Goal: Find specific page/section: Find specific page/section

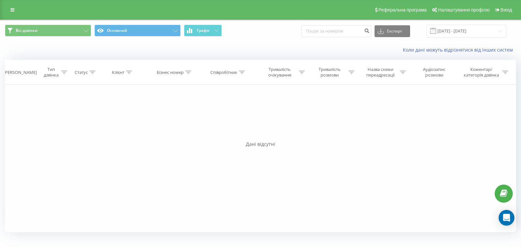
click at [213, 28] on button "Графік" at bounding box center [203, 31] width 38 height 12
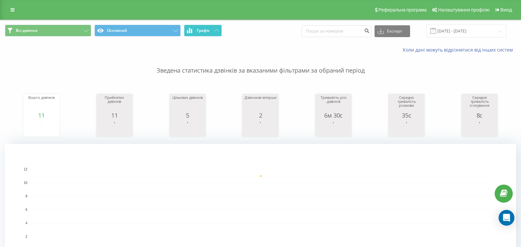
click at [207, 34] on button "Графік" at bounding box center [203, 31] width 38 height 12
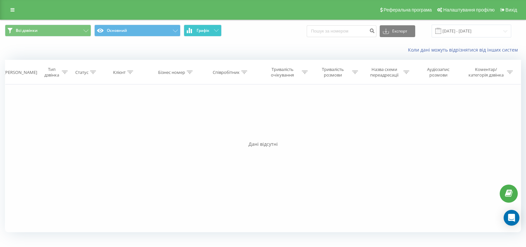
click at [207, 34] on button "Графік" at bounding box center [203, 31] width 38 height 12
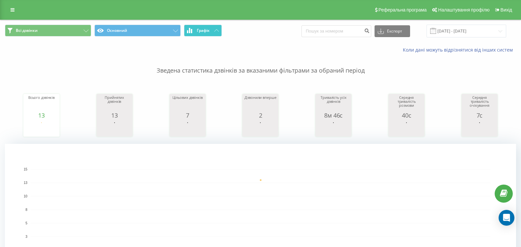
click at [214, 29] on button "Графік" at bounding box center [203, 31] width 38 height 12
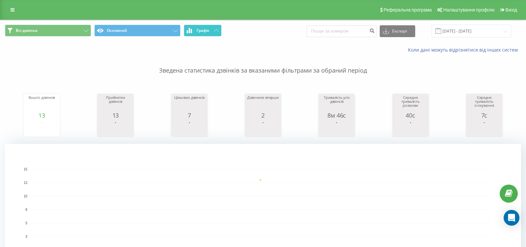
click at [214, 29] on button "Графік" at bounding box center [203, 31] width 38 height 12
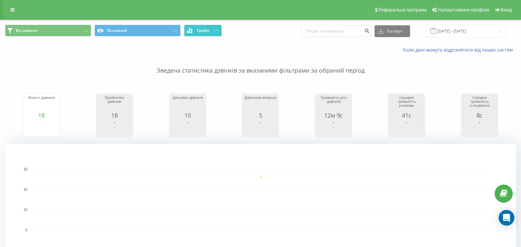
click at [210, 29] on span "Графік" at bounding box center [203, 30] width 13 height 5
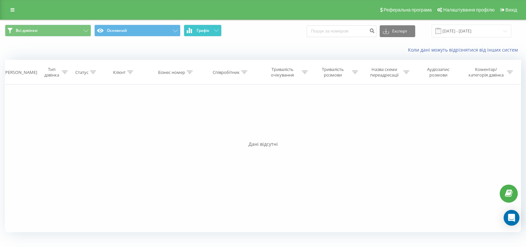
click at [210, 29] on span "Графік" at bounding box center [203, 30] width 13 height 5
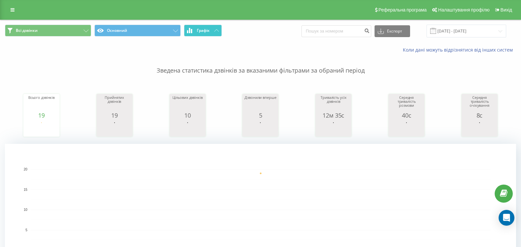
click at [207, 28] on span "Графік" at bounding box center [203, 30] width 13 height 5
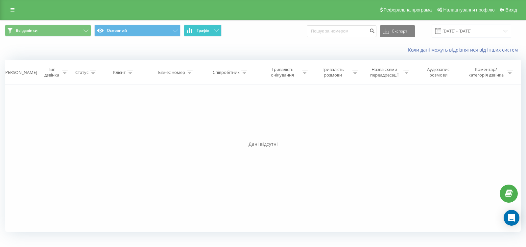
click at [207, 28] on span "Графік" at bounding box center [203, 30] width 13 height 5
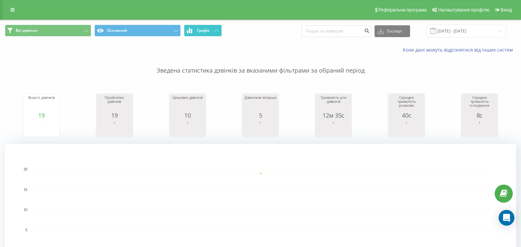
click at [216, 26] on button "Графік" at bounding box center [203, 31] width 38 height 12
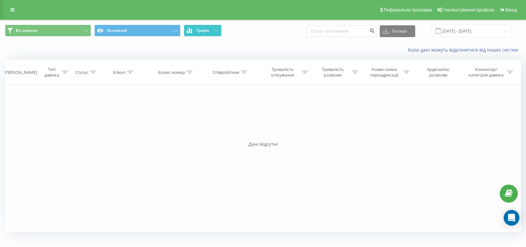
click at [215, 29] on icon at bounding box center [216, 30] width 5 height 2
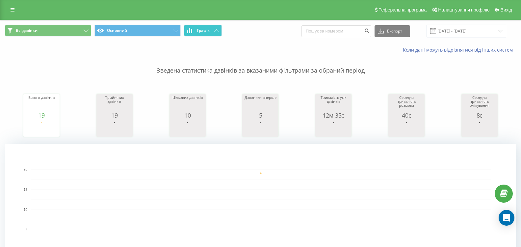
click at [208, 33] on span "Графік" at bounding box center [203, 30] width 13 height 5
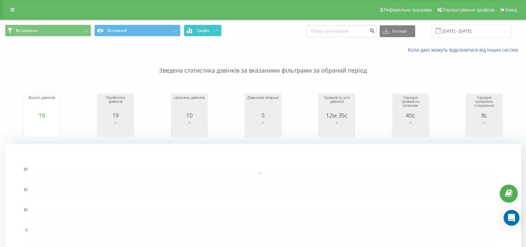
click at [208, 32] on span "Графік" at bounding box center [203, 30] width 13 height 5
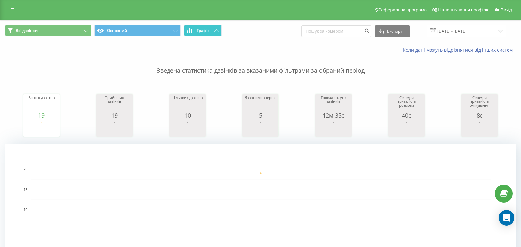
click at [215, 31] on icon at bounding box center [216, 30] width 5 height 2
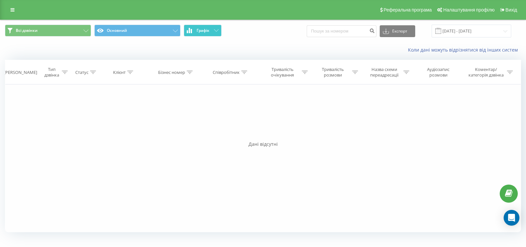
click at [215, 31] on icon at bounding box center [216, 30] width 5 height 2
